Goal: Information Seeking & Learning: Understand process/instructions

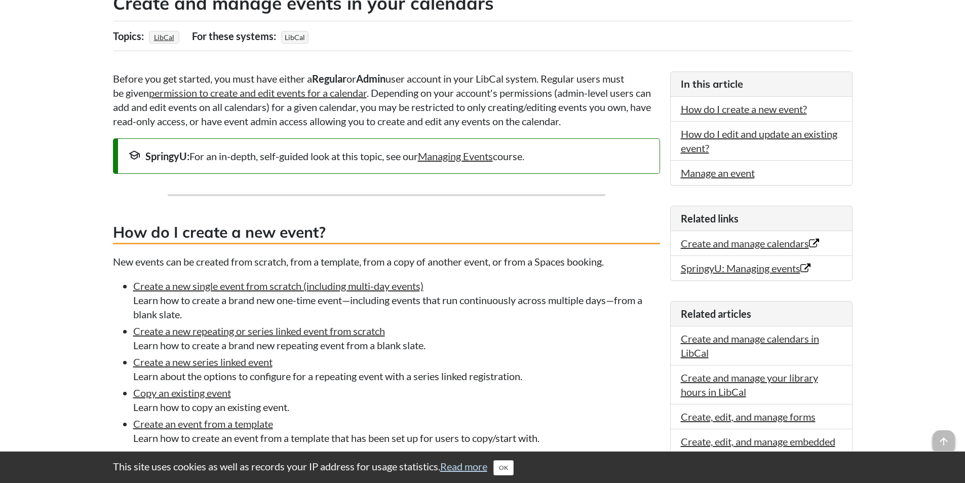
scroll to position [51, 0]
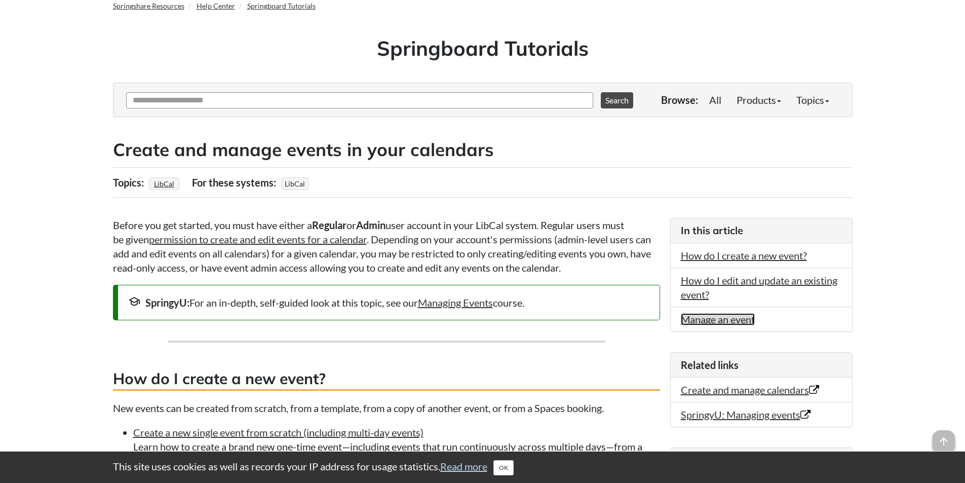
click at [718, 316] on link "Manage an event" at bounding box center [718, 319] width 74 height 12
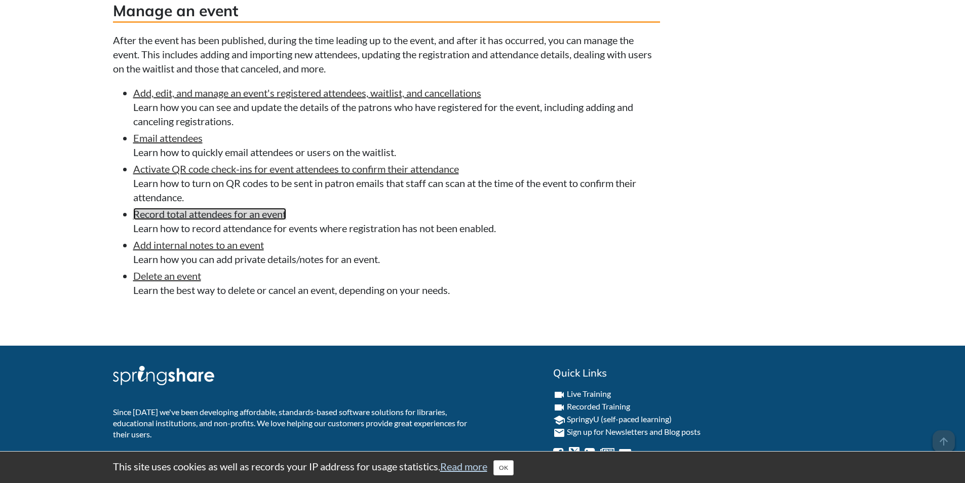
click at [197, 214] on link "Record total attendees for an event" at bounding box center [209, 214] width 153 height 12
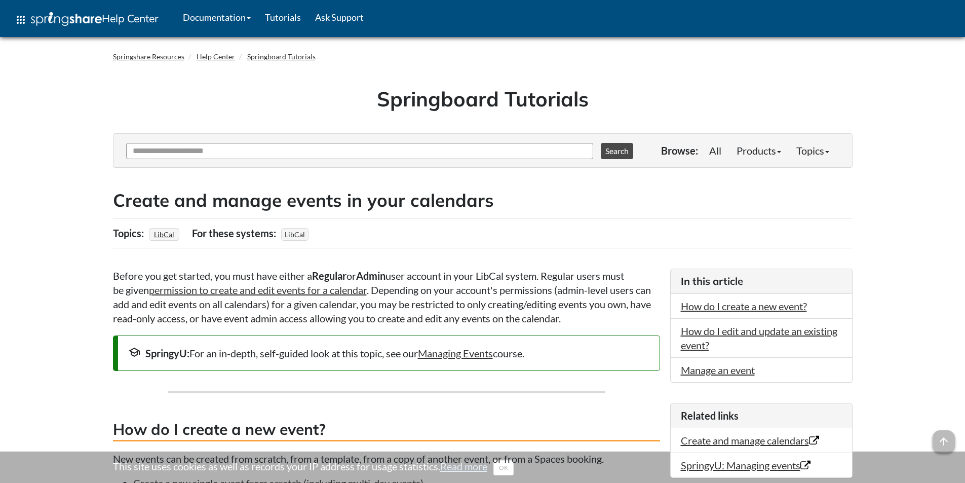
scroll to position [1024, 0]
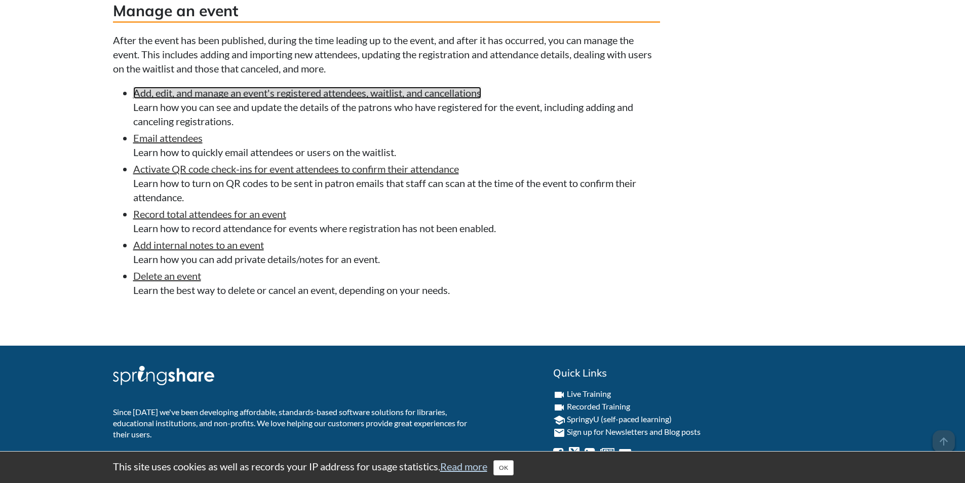
click at [250, 92] on link "Add, edit, and manage an event's registered attendees, waitlist, and cancellati…" at bounding box center [307, 93] width 348 height 12
